Goal: Task Accomplishment & Management: Complete application form

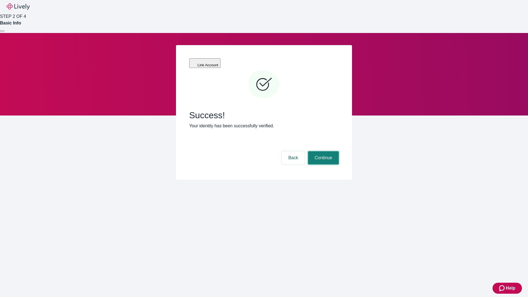
click at [323, 151] on button "Continue" at bounding box center [323, 157] width 31 height 13
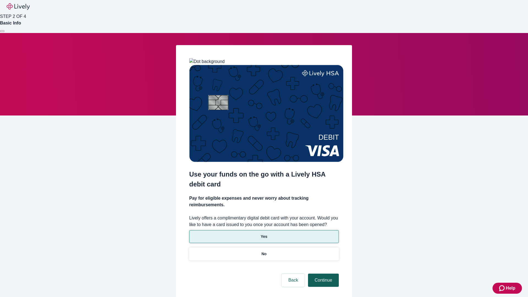
click at [264, 234] on p "Yes" at bounding box center [264, 237] width 7 height 6
click at [323, 274] on button "Continue" at bounding box center [323, 280] width 31 height 13
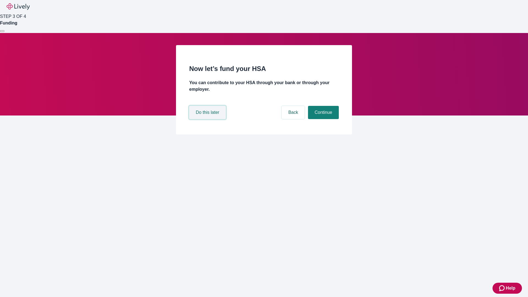
click at [208, 119] on button "Do this later" at bounding box center [207, 112] width 37 height 13
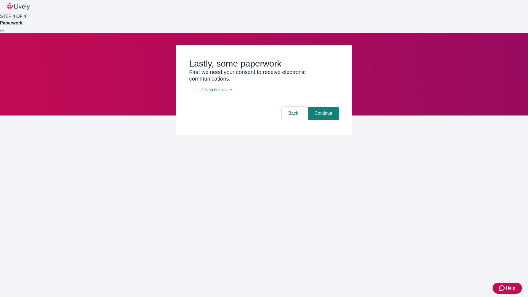
click at [196, 92] on input "E-Sign Disclosure" at bounding box center [196, 90] width 4 height 4
checkbox input "true"
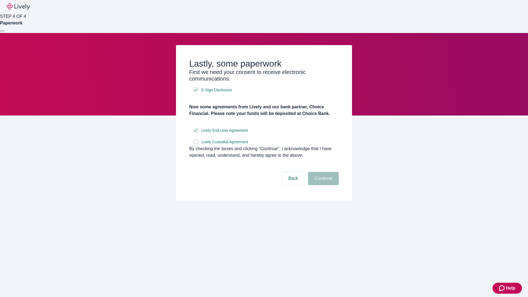
click at [196, 144] on input "Lively Custodial Agreement" at bounding box center [196, 142] width 4 height 4
checkbox input "true"
click at [323, 185] on button "Continue" at bounding box center [323, 178] width 31 height 13
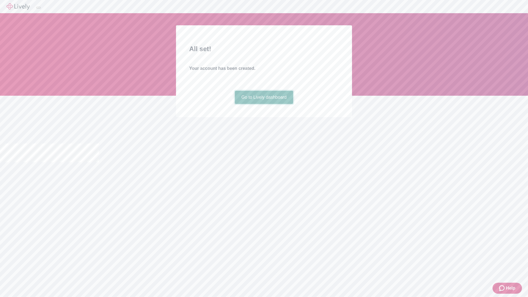
click at [264, 104] on link "Go to Lively dashboard" at bounding box center [264, 97] width 59 height 13
